Goal: Use online tool/utility: Utilize a website feature to perform a specific function

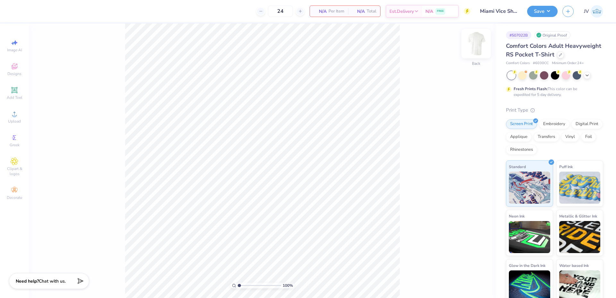
click at [479, 42] on img at bounding box center [476, 44] width 26 height 26
click at [16, 115] on icon at bounding box center [15, 114] width 8 height 8
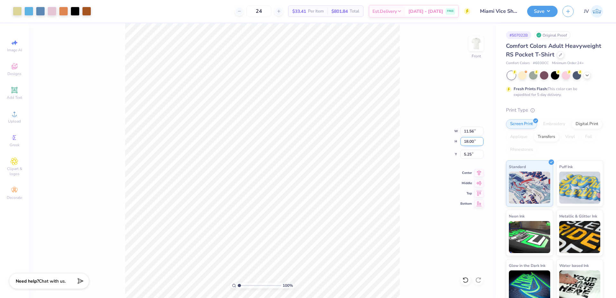
click at [471, 140] on input "18.00" at bounding box center [471, 141] width 23 height 9
type input "15"
type input "9.63"
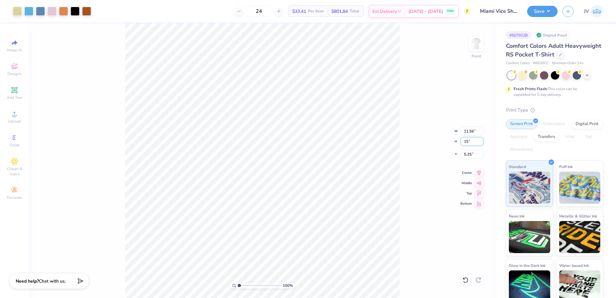
type input "15.00"
click at [467, 156] on input "6.75" at bounding box center [471, 154] width 23 height 9
type input "3.00"
click at [551, 13] on button "Save" at bounding box center [542, 10] width 30 height 11
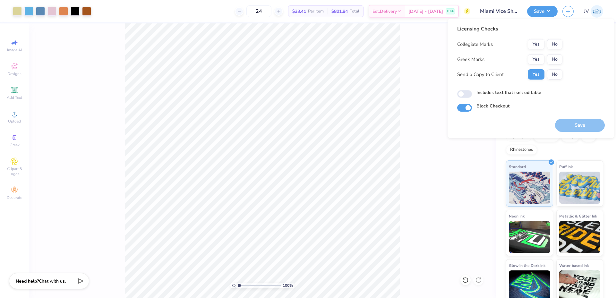
click at [551, 64] on div "Collegiate Marks Yes No Greek Marks Yes No Send a Copy to Client Yes No" at bounding box center [509, 59] width 105 height 40
click at [556, 54] on button "No" at bounding box center [554, 59] width 15 height 10
click at [559, 40] on button "No" at bounding box center [554, 44] width 15 height 10
click at [582, 129] on button "Save" at bounding box center [580, 125] width 50 height 13
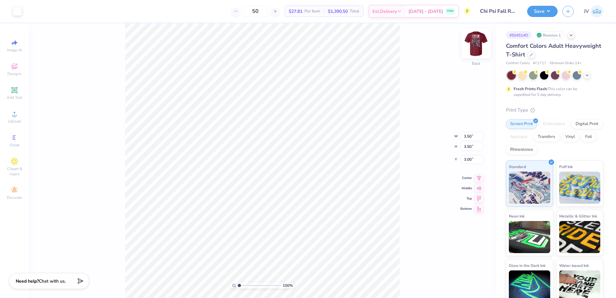
click at [475, 47] on img at bounding box center [476, 44] width 26 height 26
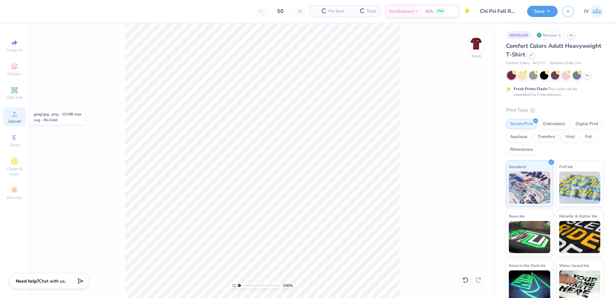
click at [15, 116] on circle at bounding box center [15, 116] width 4 height 4
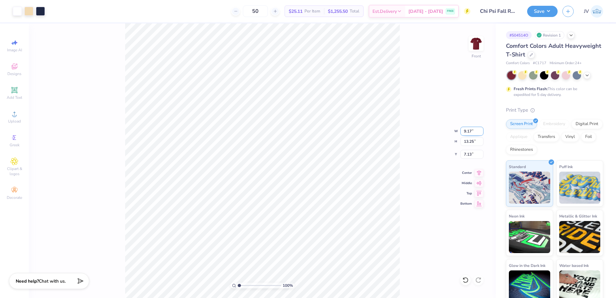
click at [467, 132] on input "9.17" at bounding box center [471, 131] width 23 height 9
click at [465, 143] on input "13.25" at bounding box center [471, 141] width 23 height 9
type input "15"
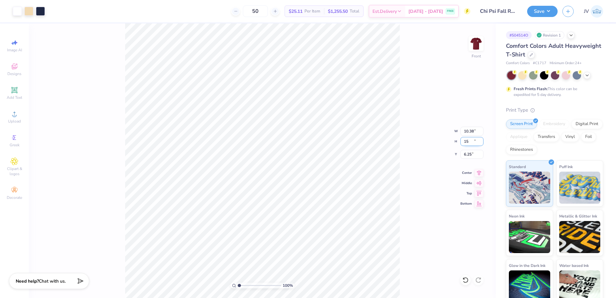
type input "10.38"
type input "15.00"
click at [468, 153] on input "6.25" at bounding box center [471, 154] width 23 height 9
type input "3.00"
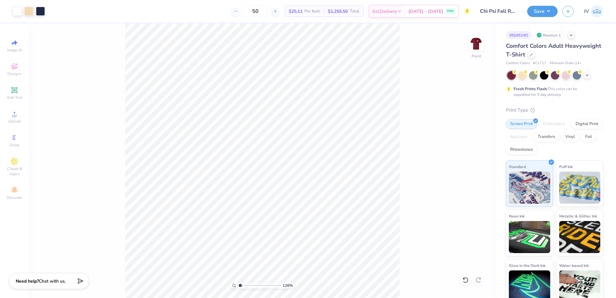
type input "1"
click at [238, 285] on input "range" at bounding box center [259, 286] width 43 height 6
click at [542, 11] on button "Save" at bounding box center [542, 10] width 30 height 11
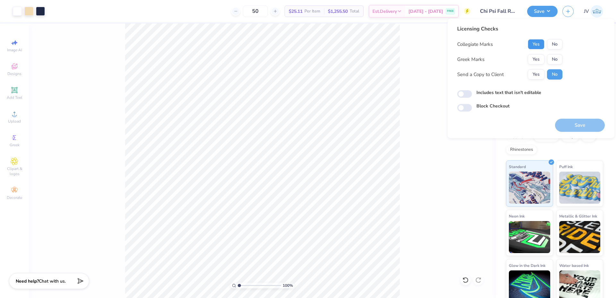
click at [536, 42] on button "Yes" at bounding box center [536, 44] width 17 height 10
click at [541, 54] on button "Yes" at bounding box center [536, 59] width 17 height 10
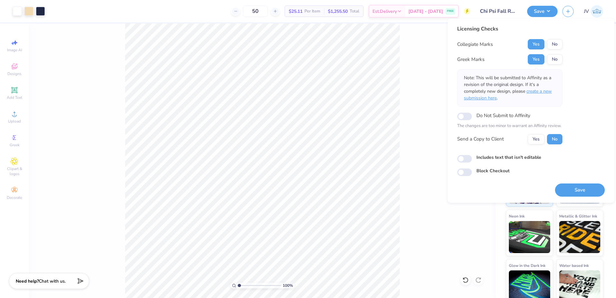
click at [539, 91] on span "create a new submission here" at bounding box center [508, 94] width 88 height 13
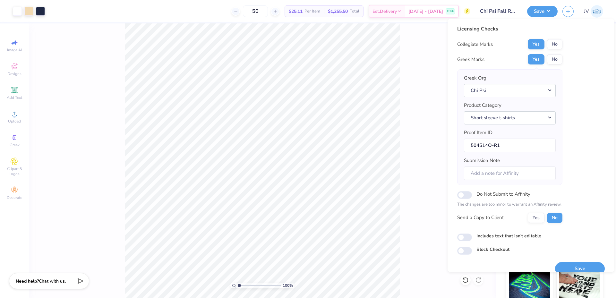
click at [558, 266] on button "Save" at bounding box center [580, 268] width 50 height 13
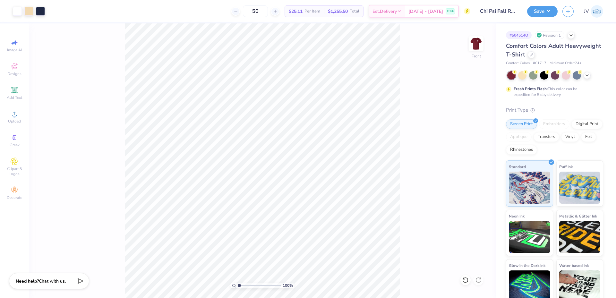
click at [139, 198] on div "Art colors 50 $25.11 Per Item $1,255.50 Total Est. Delivery Aug 25 - 28 FREE De…" at bounding box center [308, 149] width 616 height 298
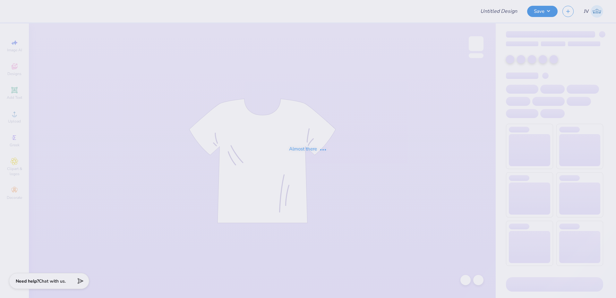
type input "LOCKED"
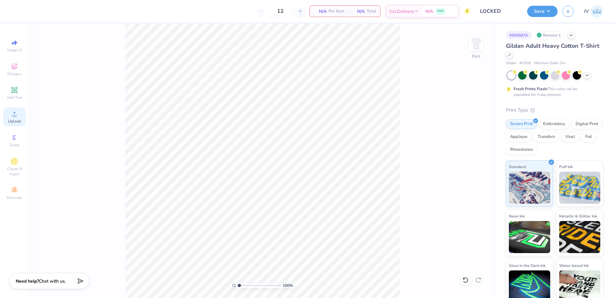
click at [12, 116] on icon at bounding box center [14, 114] width 4 height 4
click at [13, 117] on circle at bounding box center [15, 116] width 4 height 4
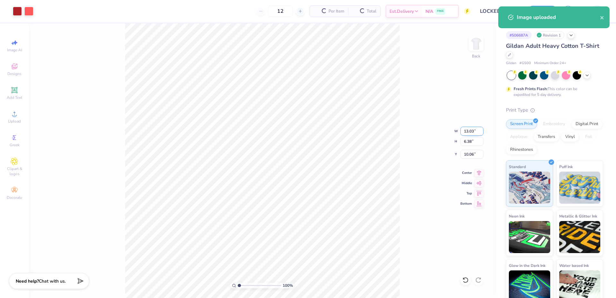
click at [465, 133] on input "13.03" at bounding box center [471, 131] width 23 height 9
type input "3.50"
type input "1.71"
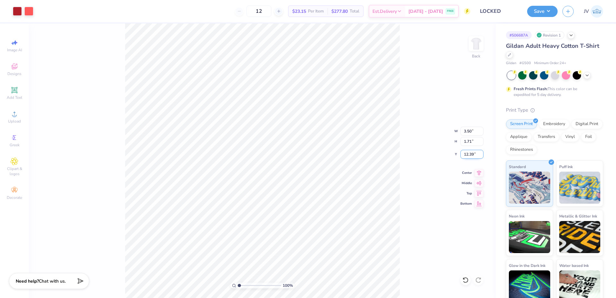
click at [473, 156] on input "12.39" at bounding box center [471, 154] width 23 height 9
type input "3.00"
click at [540, 11] on button "Save" at bounding box center [542, 10] width 30 height 11
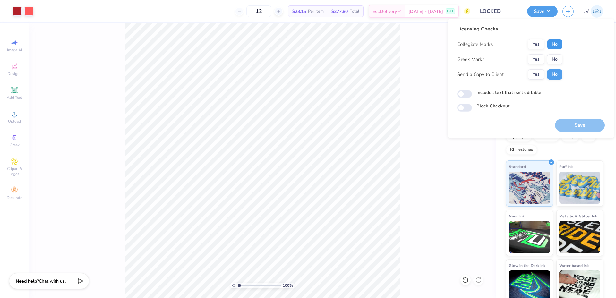
click at [554, 40] on button "No" at bounding box center [554, 44] width 15 height 10
click at [552, 62] on button "No" at bounding box center [554, 59] width 15 height 10
click at [571, 124] on button "Save" at bounding box center [580, 125] width 50 height 13
